Goal: Task Accomplishment & Management: Complete application form

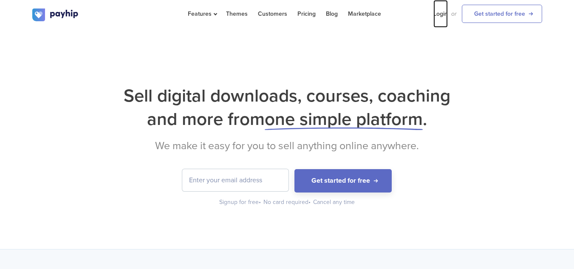
click at [444, 11] on link "Login" at bounding box center [441, 14] width 14 height 28
click at [233, 186] on input "email" at bounding box center [235, 180] width 106 height 22
click at [345, 55] on div "Sell digital downloads, courses, coaching and more from one simple platform . W…" at bounding box center [287, 139] width 574 height 220
click at [243, 192] on form "Get started for free" at bounding box center [287, 180] width 510 height 23
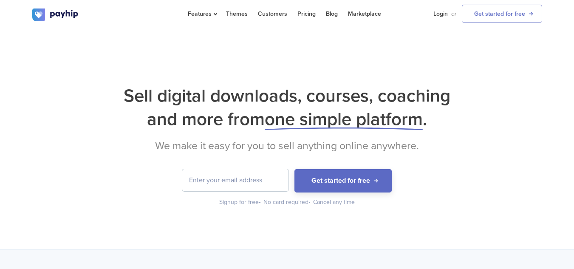
click at [250, 183] on input "email" at bounding box center [235, 180] width 106 height 22
type input "mikhwn63@gmail.com"
click at [295, 169] on button "Get started for free" at bounding box center [343, 180] width 97 height 23
